Goal: Task Accomplishment & Management: Complete application form

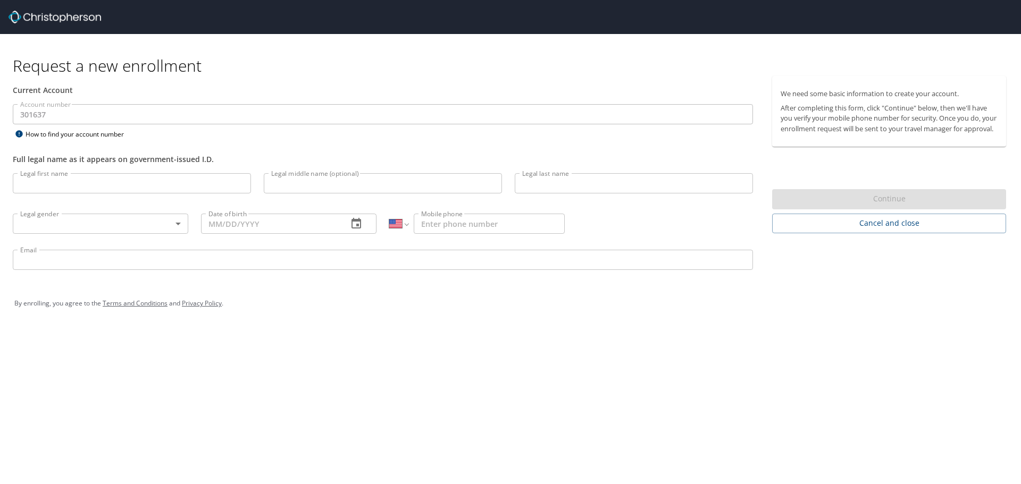
select select "US"
click at [57, 183] on input "Legal first name" at bounding box center [132, 183] width 238 height 20
type input "[PERSON_NAME]"
type input "Clare"
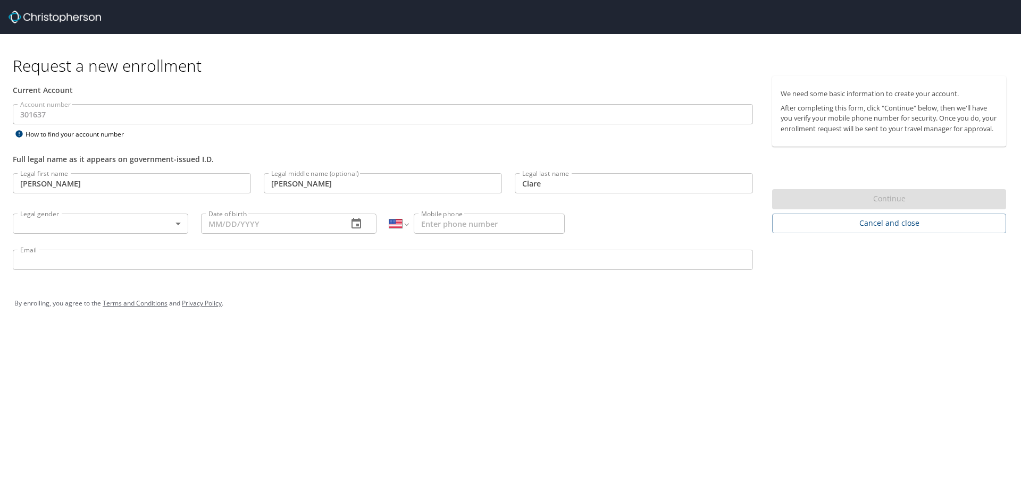
click at [338, 304] on div "By enrolling, you agree to the Terms and Conditions and Privacy Policy ." at bounding box center [510, 303] width 992 height 27
click at [61, 221] on body "Request a new enrollment Current Account Account number 301637 Account number H…" at bounding box center [510, 242] width 1021 height 484
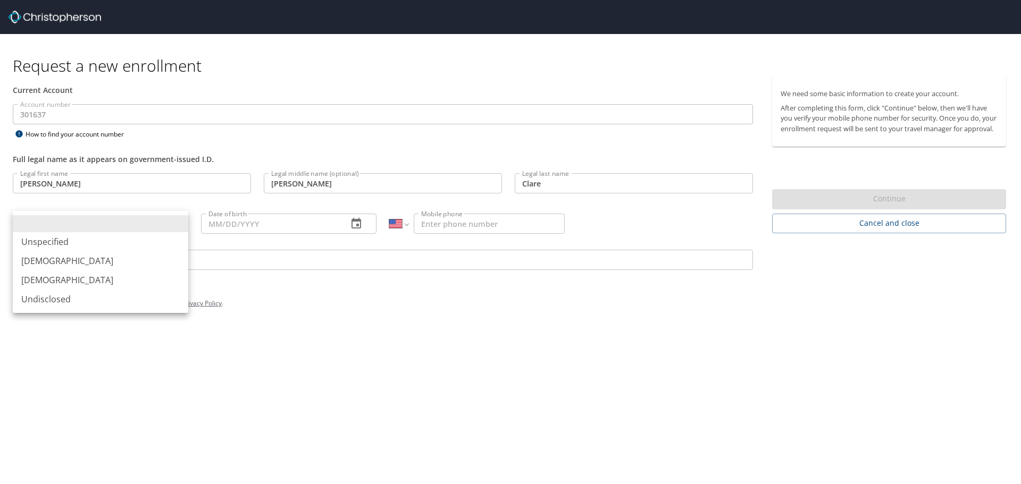
click at [31, 260] on li "[DEMOGRAPHIC_DATA]" at bounding box center [100, 260] width 175 height 19
type input "[DEMOGRAPHIC_DATA]"
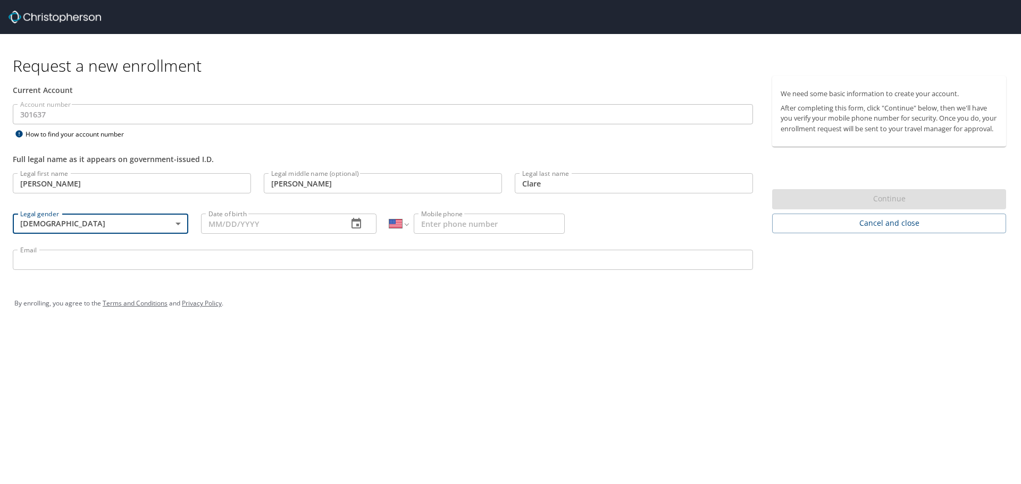
click at [223, 228] on input "Date of birth" at bounding box center [270, 224] width 138 height 20
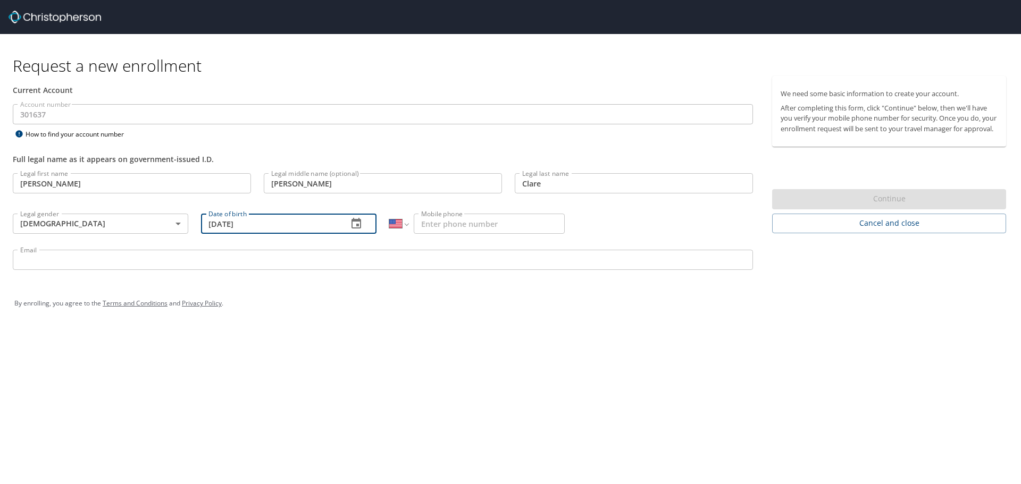
type input "[DATE]"
click at [463, 220] on input "Mobile phone" at bounding box center [489, 224] width 151 height 20
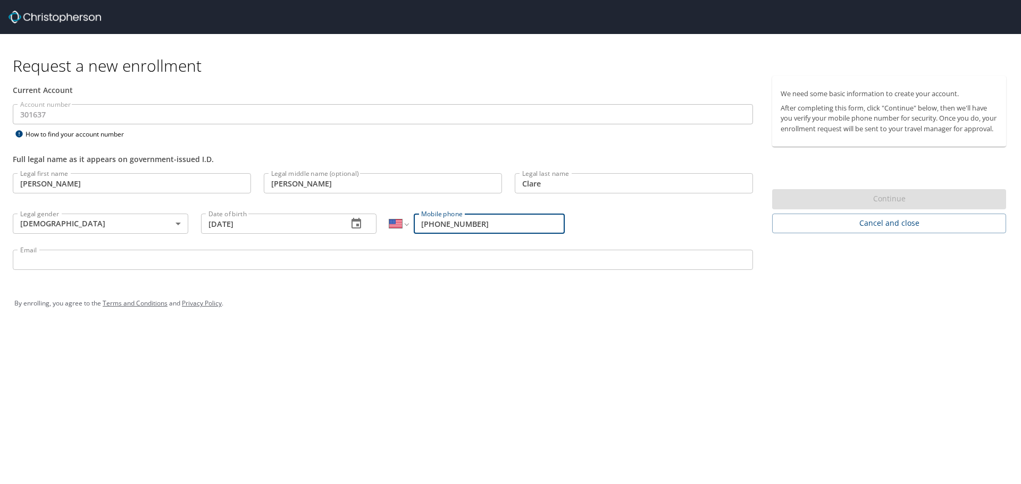
type input "[PHONE_NUMBER]"
click at [368, 258] on input "Email" at bounding box center [383, 260] width 740 height 20
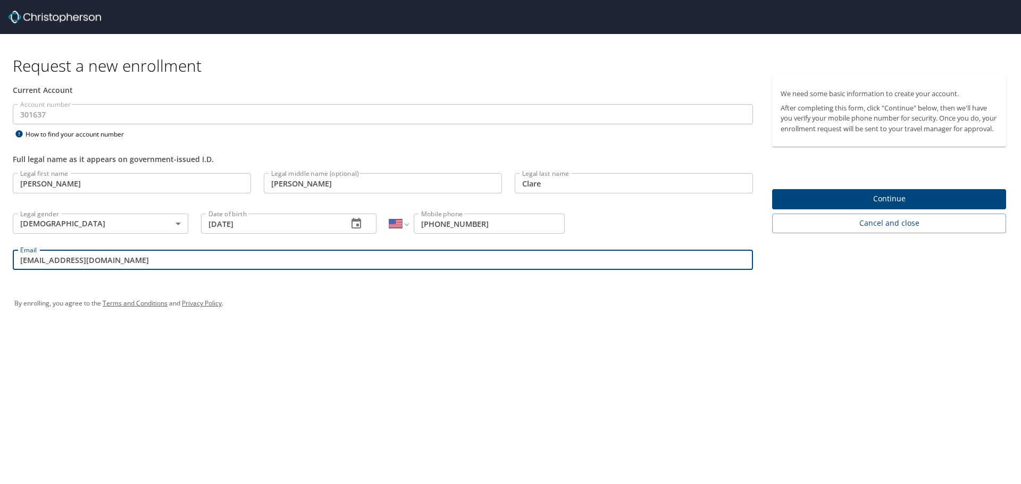
type input "[EMAIL_ADDRESS][DOMAIN_NAME]"
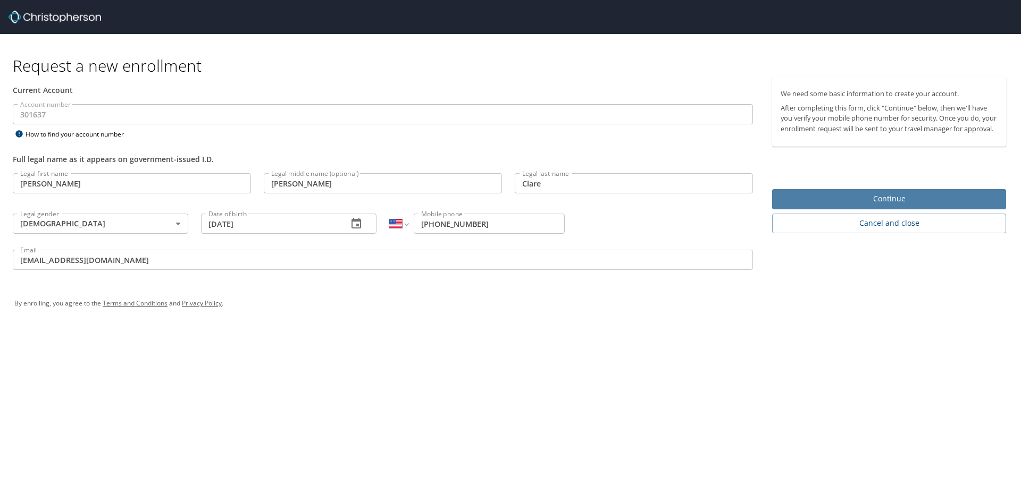
click at [915, 206] on span "Continue" at bounding box center [888, 198] width 217 height 13
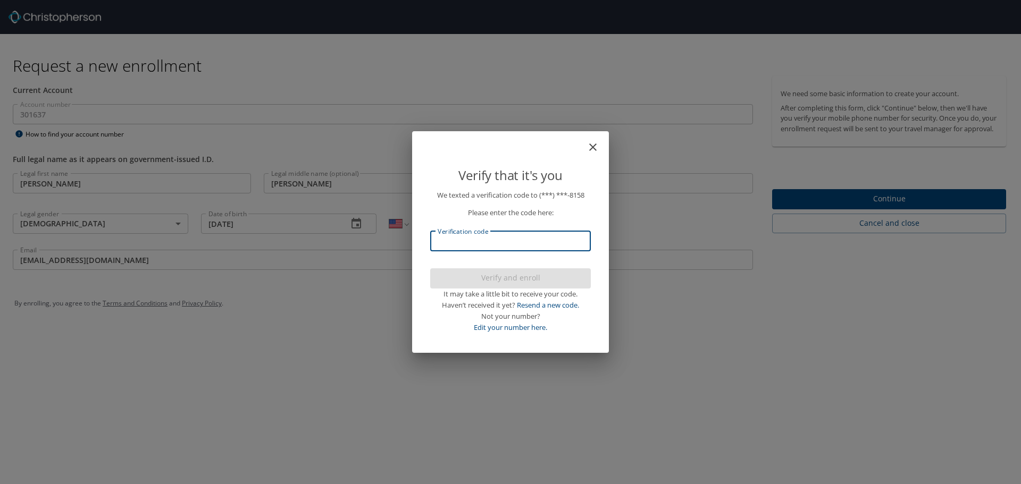
click at [490, 237] on input "Verification code" at bounding box center [510, 241] width 161 height 20
type input "469422"
click at [542, 282] on span "Verify and enroll" at bounding box center [511, 278] width 144 height 13
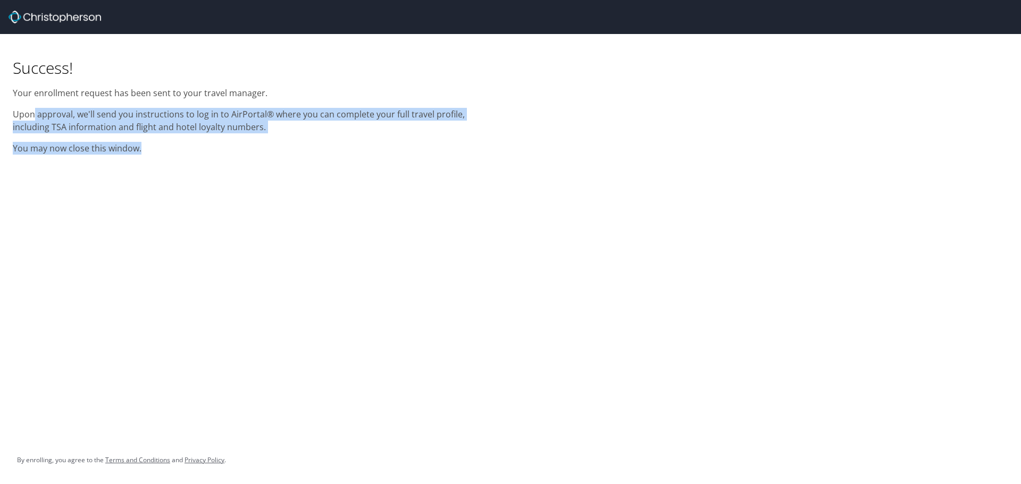
drag, startPoint x: 35, startPoint y: 114, endPoint x: 293, endPoint y: 158, distance: 261.6
click at [293, 158] on div "Success! Your enrollment request has been sent to your travel manager. Upon app…" at bounding box center [255, 97] width 498 height 127
